Goal: Task Accomplishment & Management: Complete application form

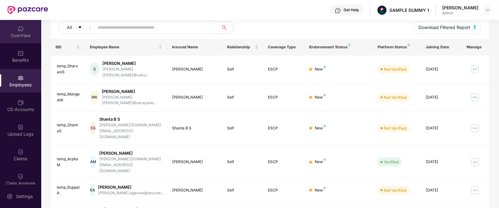
click at [18, 28] on img at bounding box center [21, 29] width 6 height 6
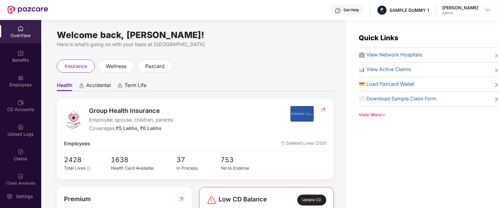
click at [88, 83] on span "Accidental" at bounding box center [98, 86] width 25 height 9
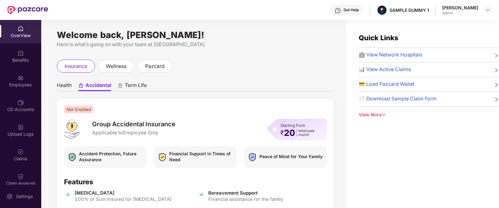
click at [137, 86] on span "Term Life" at bounding box center [136, 86] width 22 height 9
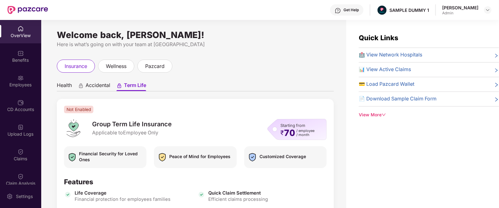
click at [62, 83] on span "Health" at bounding box center [64, 86] width 15 height 9
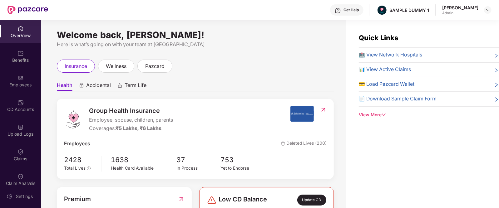
click at [352, 11] on div "Get Help" at bounding box center [346, 9] width 33 height 11
click at [237, 53] on div "Welcome back, [PERSON_NAME]! Here is what’s going on with your team at Pazcare …" at bounding box center [193, 118] width 305 height 196
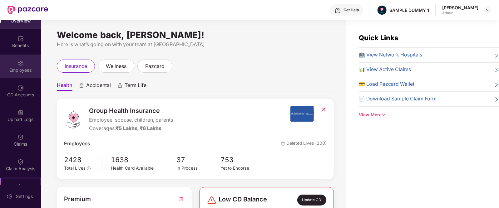
click at [16, 73] on div "Employees" at bounding box center [20, 70] width 41 height 6
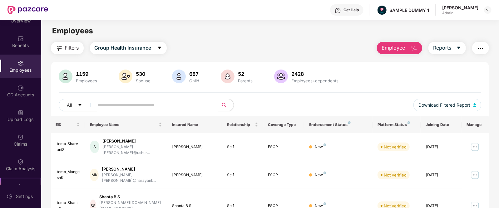
click at [397, 46] on span "Employee" at bounding box center [393, 48] width 23 height 8
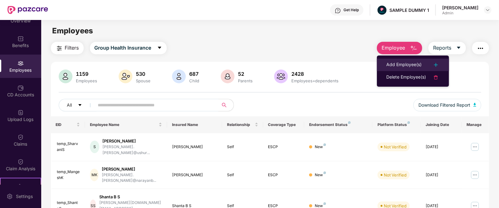
click at [393, 63] on div "Add Employee(s)" at bounding box center [404, 65] width 35 height 8
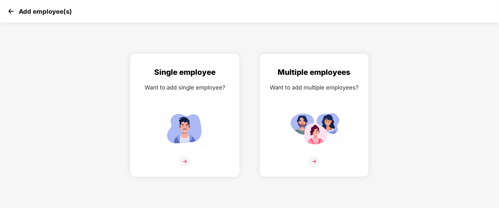
click at [178, 105] on div "Single employee Want to add single employee?" at bounding box center [185, 121] width 96 height 109
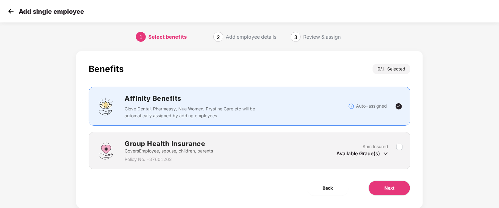
scroll to position [15, 0]
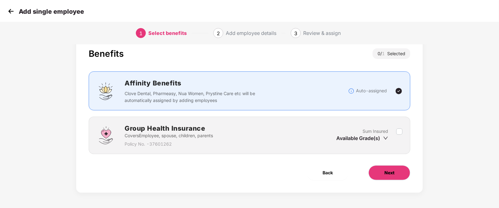
click at [394, 171] on span "Next" at bounding box center [390, 173] width 10 height 7
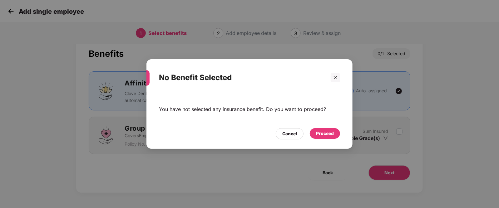
click at [327, 129] on div "Proceed" at bounding box center [325, 133] width 30 height 11
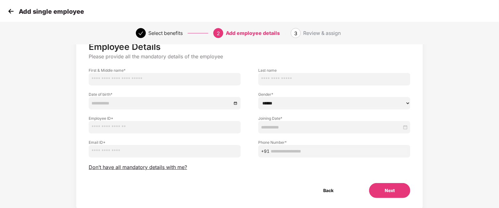
scroll to position [24, 0]
click at [167, 167] on span "Don’t have all mandatory details with me?" at bounding box center [138, 167] width 98 height 7
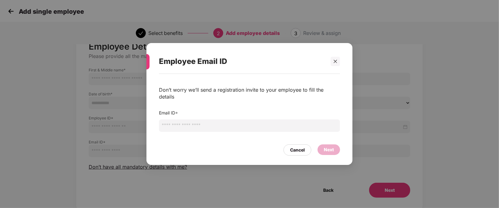
click at [185, 123] on input "email" at bounding box center [249, 126] width 181 height 13
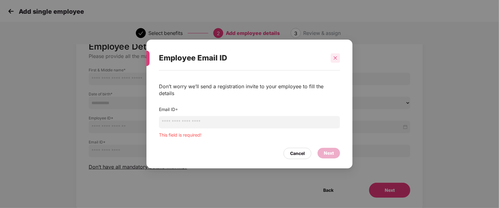
click at [336, 68] on div "Employee Email ID" at bounding box center [249, 58] width 181 height 24
click at [303, 154] on div "Cancel" at bounding box center [298, 153] width 28 height 11
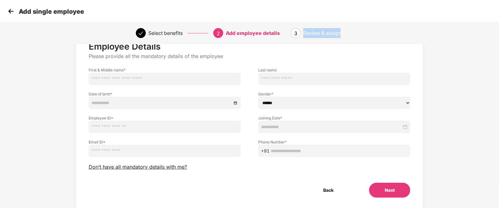
drag, startPoint x: 304, startPoint y: 33, endPoint x: 350, endPoint y: 34, distance: 45.9
click at [350, 34] on div "Review & assign" at bounding box center [333, 33] width 60 height 10
click at [14, 8] on img at bounding box center [10, 11] width 9 height 9
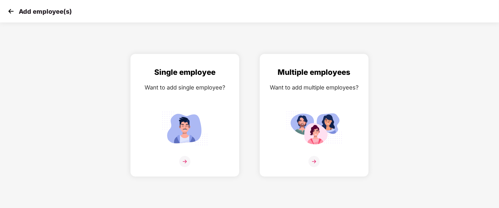
click at [14, 8] on img at bounding box center [10, 11] width 9 height 9
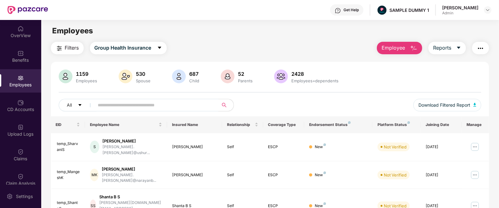
scroll to position [76, 0]
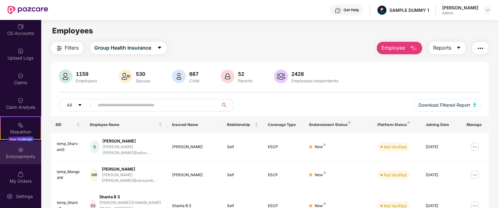
click at [16, 157] on div "Endorsements" at bounding box center [20, 157] width 41 height 6
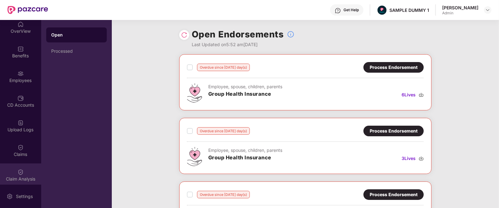
scroll to position [4, 0]
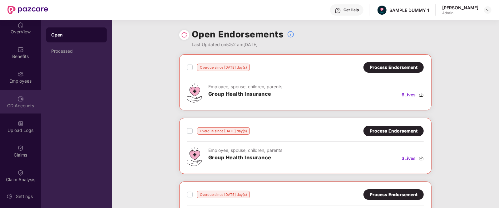
click at [18, 96] on img at bounding box center [21, 99] width 6 height 6
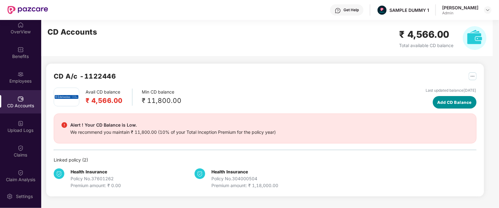
click at [438, 104] on span "Add CD Balance" at bounding box center [455, 102] width 35 height 6
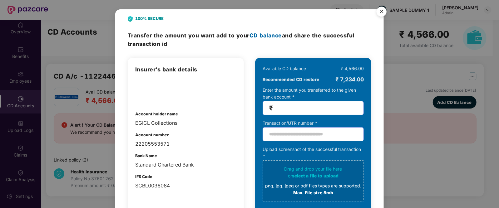
scroll to position [22, 0]
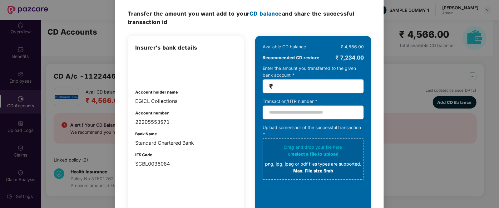
click at [284, 83] on input "number" at bounding box center [315, 86] width 83 height 7
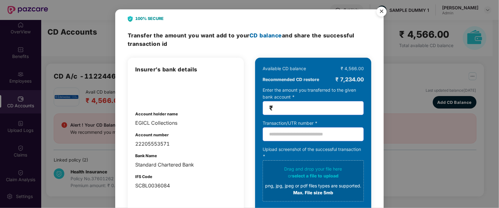
click at [384, 16] on img "Close" at bounding box center [382, 13] width 18 height 18
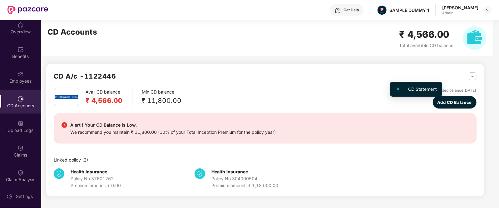
click at [464, 74] on button "button" at bounding box center [470, 76] width 13 height 10
